Goal: Task Accomplishment & Management: Manage account settings

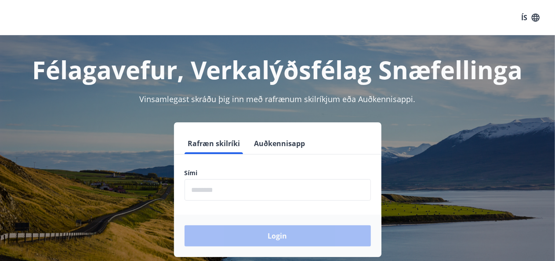
click at [210, 193] on input "phone" at bounding box center [278, 190] width 186 height 22
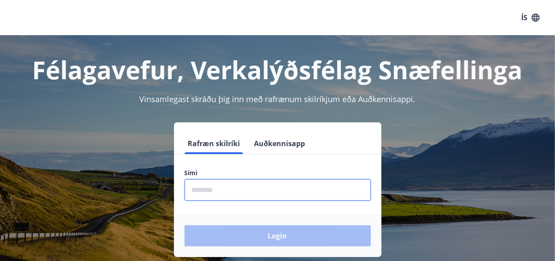
click at [263, 147] on button "Auðkennisapp" at bounding box center [280, 143] width 58 height 21
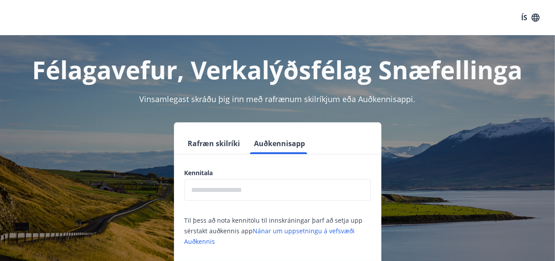
click at [213, 192] on input "text" at bounding box center [278, 190] width 186 height 22
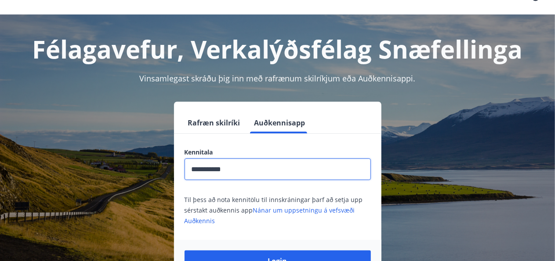
scroll to position [70, 0]
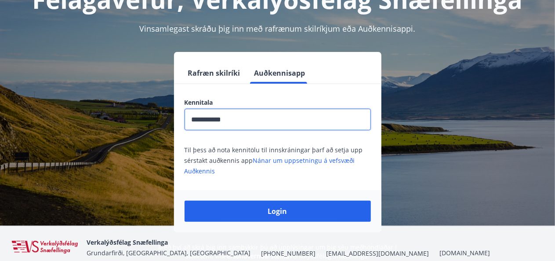
type input "**********"
click at [226, 209] on button "Login" at bounding box center [278, 210] width 186 height 21
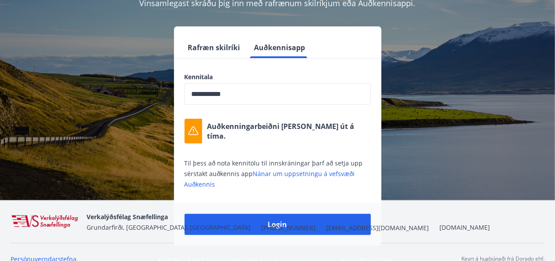
scroll to position [109, 0]
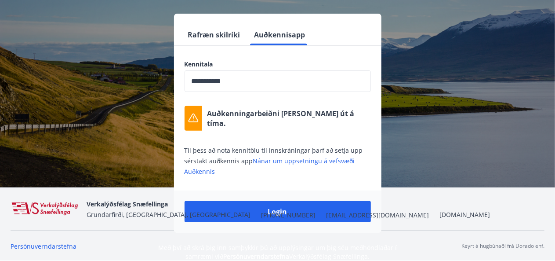
click at [326, 212] on span "[EMAIL_ADDRESS][DOMAIN_NAME]" at bounding box center [377, 215] width 103 height 9
click at [209, 39] on button "Rafræn skilríki" at bounding box center [214, 34] width 59 height 21
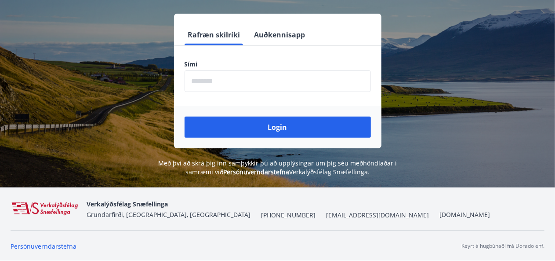
click at [216, 85] on input "phone" at bounding box center [278, 81] width 186 height 22
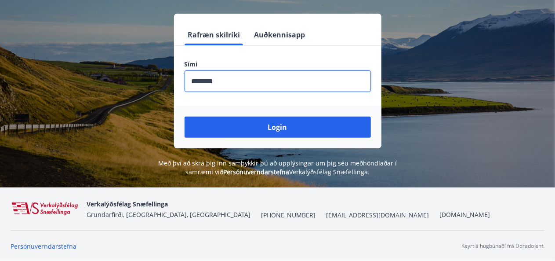
type input "********"
click at [221, 127] on button "Login" at bounding box center [278, 126] width 186 height 21
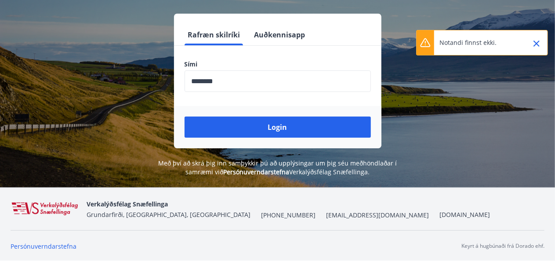
click at [282, 35] on button "Auðkennisapp" at bounding box center [280, 34] width 58 height 21
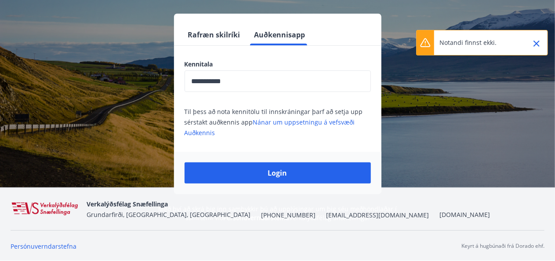
click at [211, 82] on input "**********" at bounding box center [278, 81] width 186 height 22
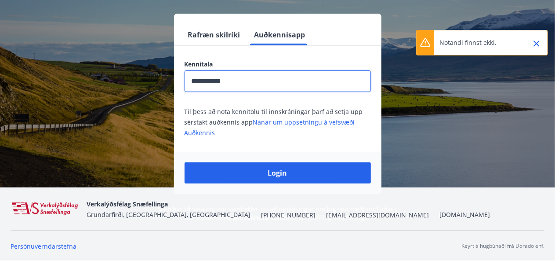
click at [214, 167] on button "Login" at bounding box center [278, 172] width 186 height 21
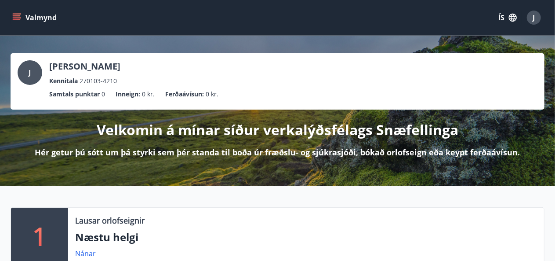
click at [533, 22] on div "J" at bounding box center [534, 18] width 14 height 14
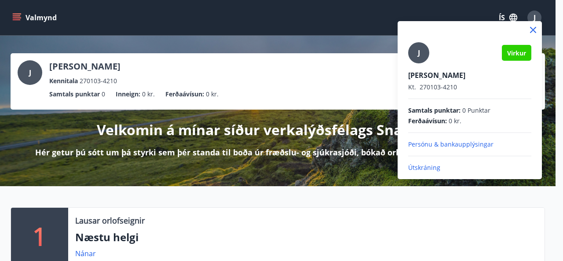
click at [516, 56] on span "Virkur" at bounding box center [516, 53] width 19 height 8
click at [426, 169] on p "Útskráning" at bounding box center [469, 167] width 123 height 9
